Goal: Information Seeking & Learning: Learn about a topic

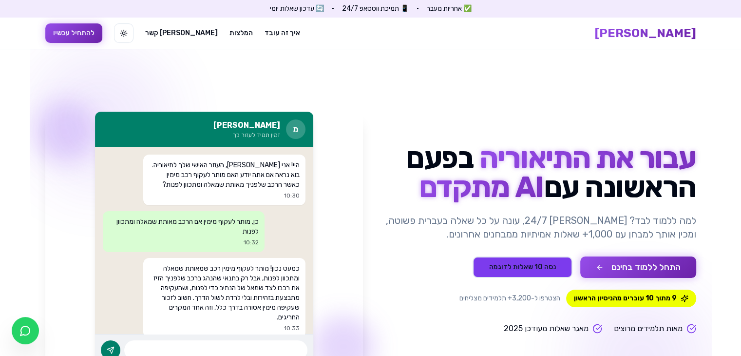
click at [558, 271] on button "נסה 10 שאלות לדוגמה" at bounding box center [523, 266] width 100 height 21
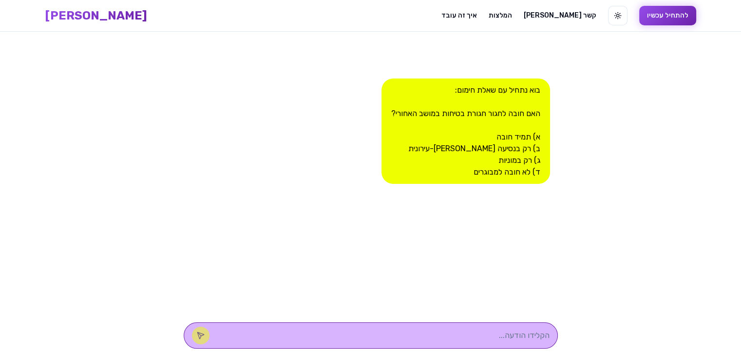
click at [520, 133] on div "בוא נתחיל עם שאלת חימום: האם חובה לחגור חגורת בטיחות במושב האחורי? א) תמיד חובה…" at bounding box center [466, 130] width 169 height 105
click at [493, 335] on textarea at bounding box center [384, 335] width 330 height 12
type textarea "א"
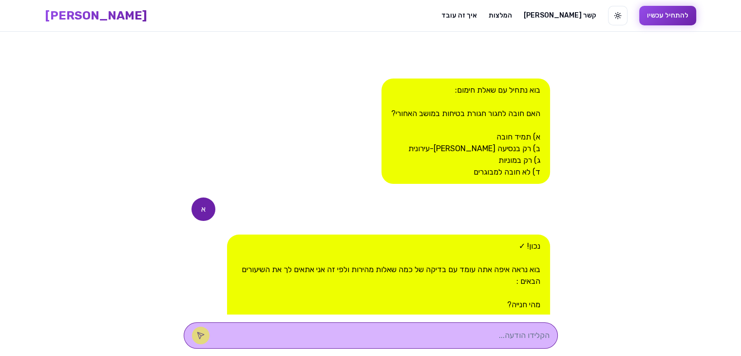
scroll to position [94, 0]
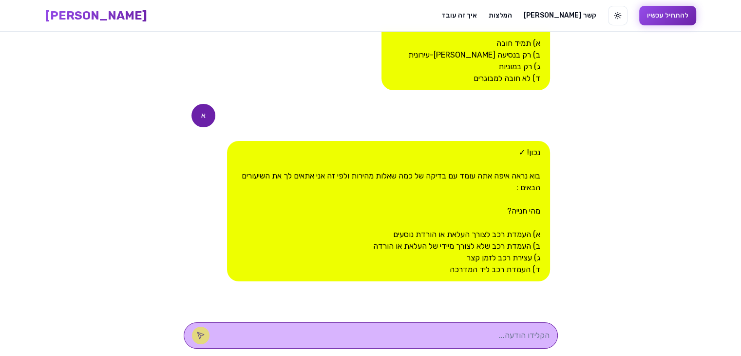
type textarea "ב"
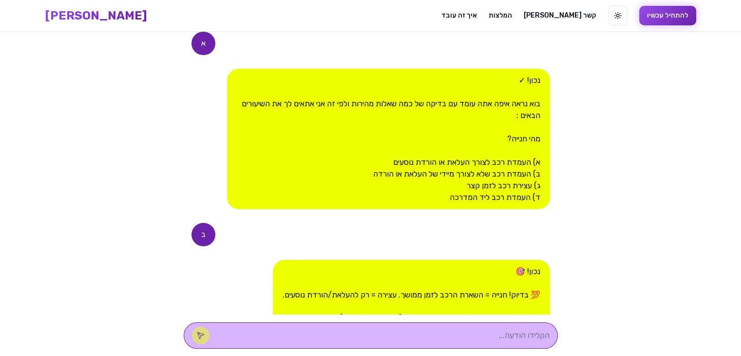
scroll to position [323, 0]
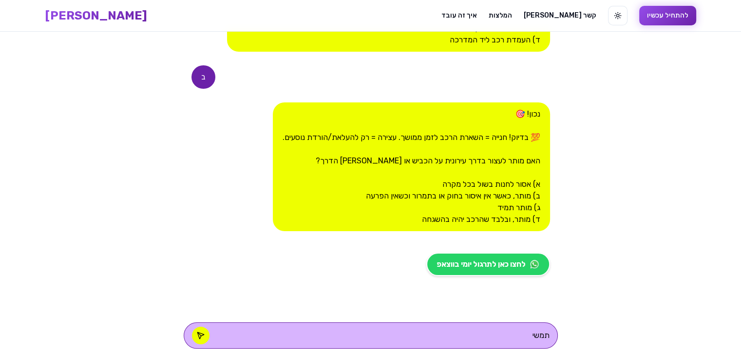
type textarea "תמשיך"
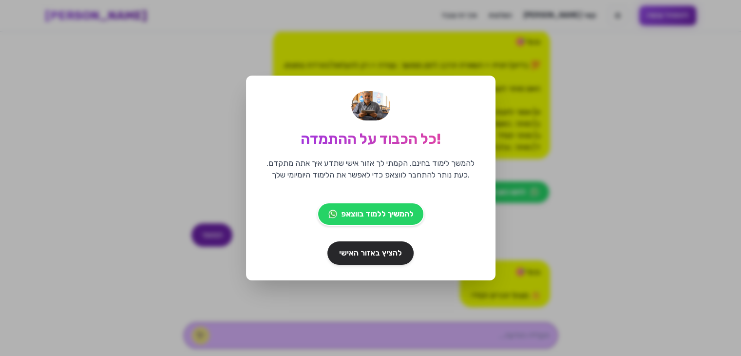
scroll to position [456, 0]
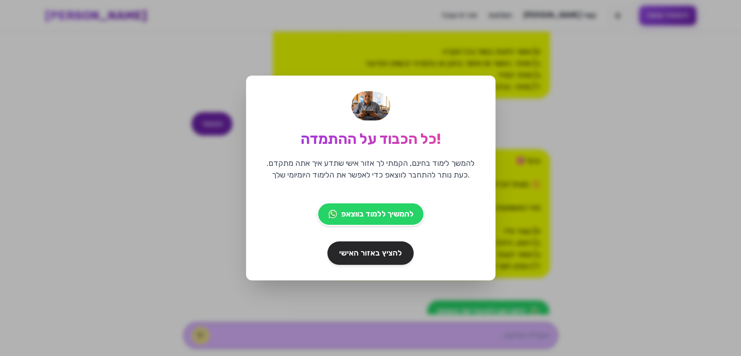
click at [542, 241] on div "כל הכבוד על ההתמדה! להמשך לימוד בחינם, הקמתי לך אזור אישי שתדע איך אתה מתקדם. כ…" at bounding box center [370, 178] width 741 height 356
click at [389, 254] on span "להציץ באזור האישי" at bounding box center [371, 253] width 66 height 12
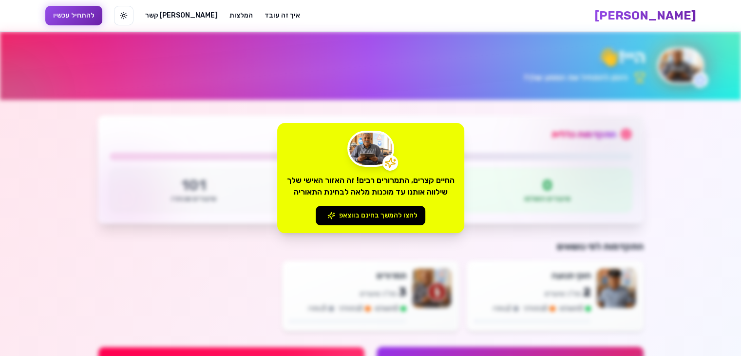
click at [390, 244] on div "החיים קצרים, התמרורים רבים! זה האזור האישי שלך שילווה אותנו עד מוכנות מלאה לבחי…" at bounding box center [370, 178] width 741 height 356
click at [376, 204] on div "החיים קצרים, התמרורים רבים! זה האזור האישי שלך שילווה אותנו עד מוכנות מלאה לבחי…" at bounding box center [370, 178] width 187 height 110
click at [374, 212] on button "לחצו להמשך בחינם בווצאפ" at bounding box center [371, 215] width 110 height 19
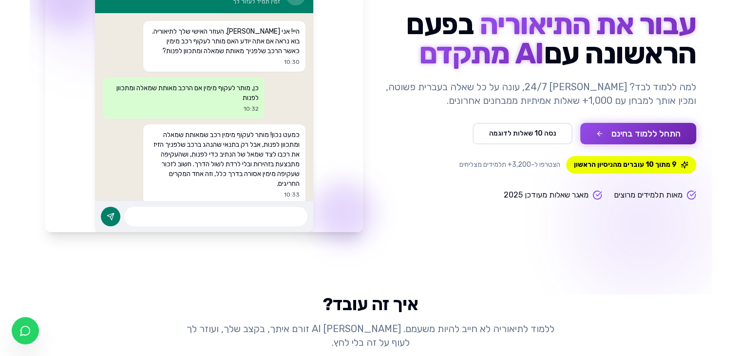
scroll to position [138, 0]
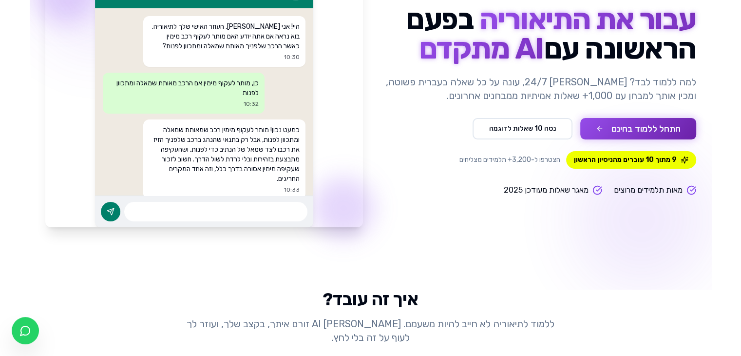
click at [596, 188] on icon at bounding box center [598, 190] width 10 height 10
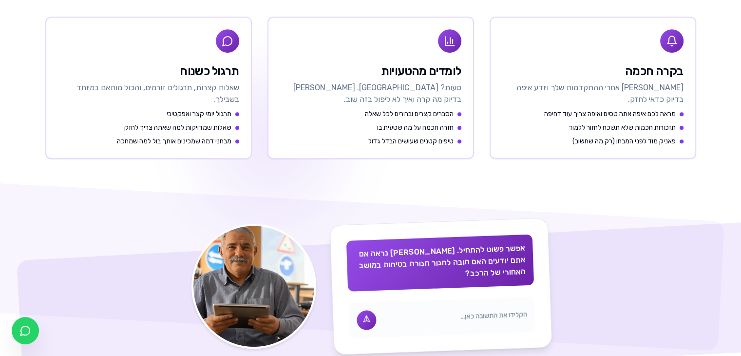
scroll to position [529, 0]
